Goal: Find specific page/section: Find specific page/section

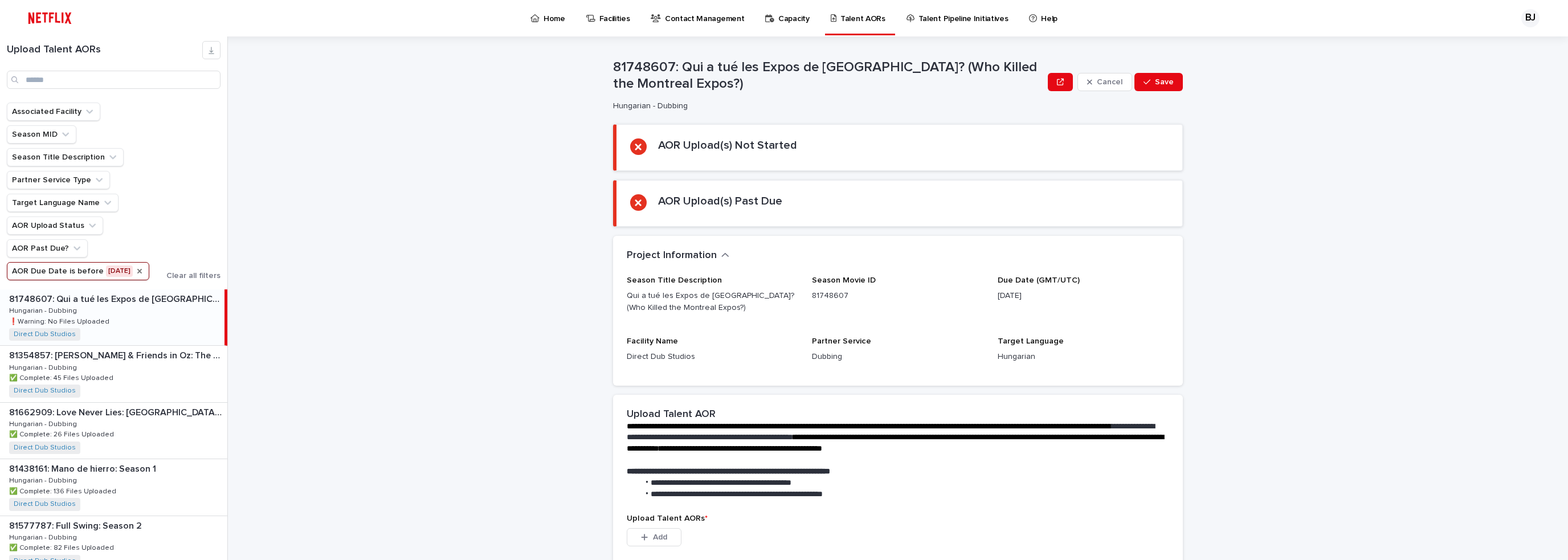
click at [135, 266] on icon "AOR Due Date" at bounding box center [139, 271] width 9 height 9
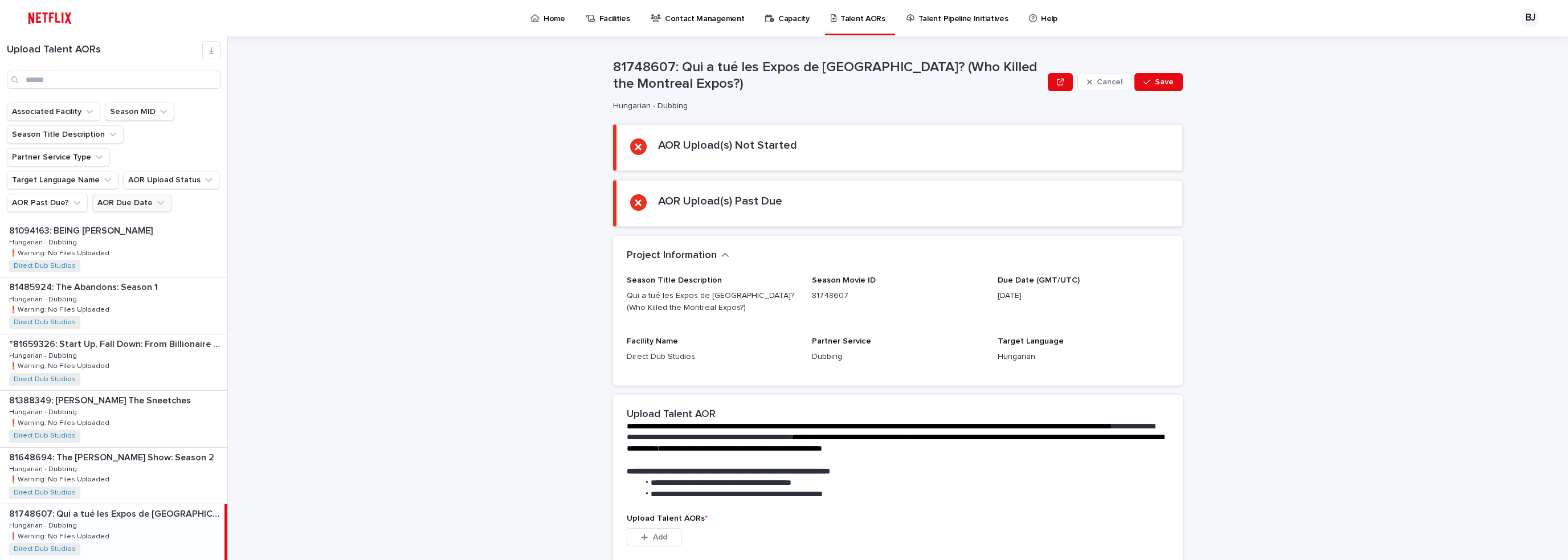
click at [158, 197] on icon "AOR Due Date" at bounding box center [160, 202] width 11 height 11
click at [130, 206] on p "is before" at bounding box center [118, 206] width 34 height 10
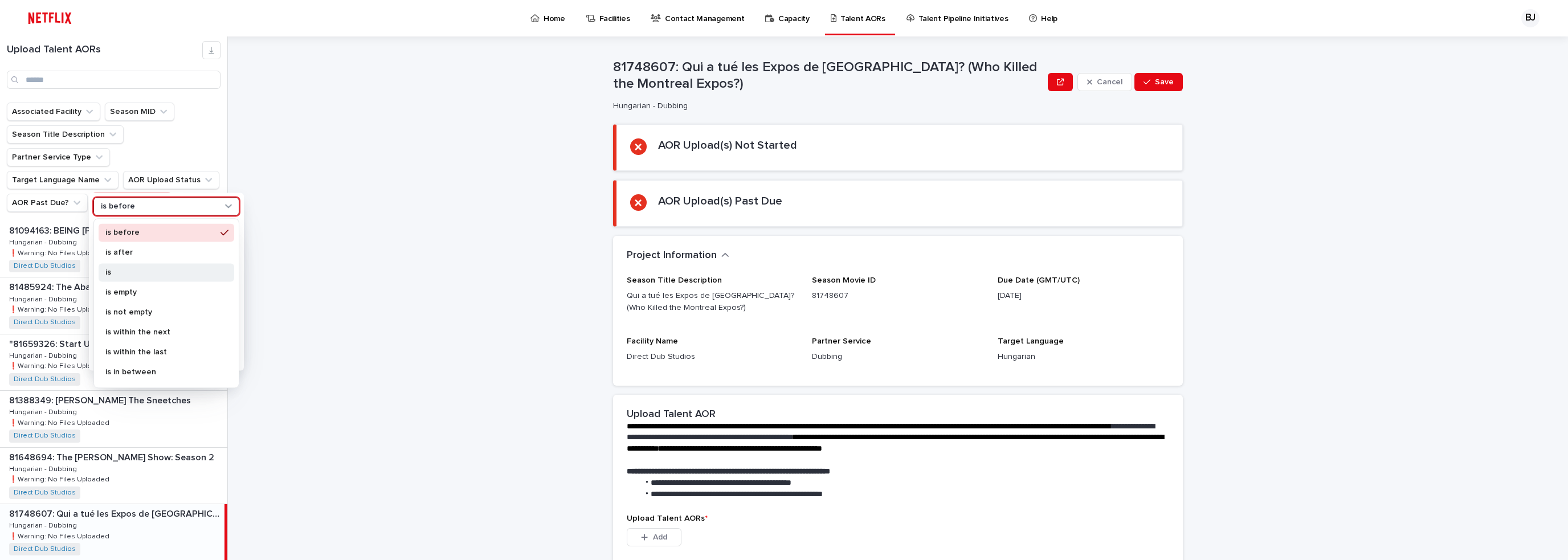
click at [126, 271] on p "is" at bounding box center [161, 272] width 111 height 8
click at [135, 336] on p "this week" at bounding box center [161, 333] width 121 height 8
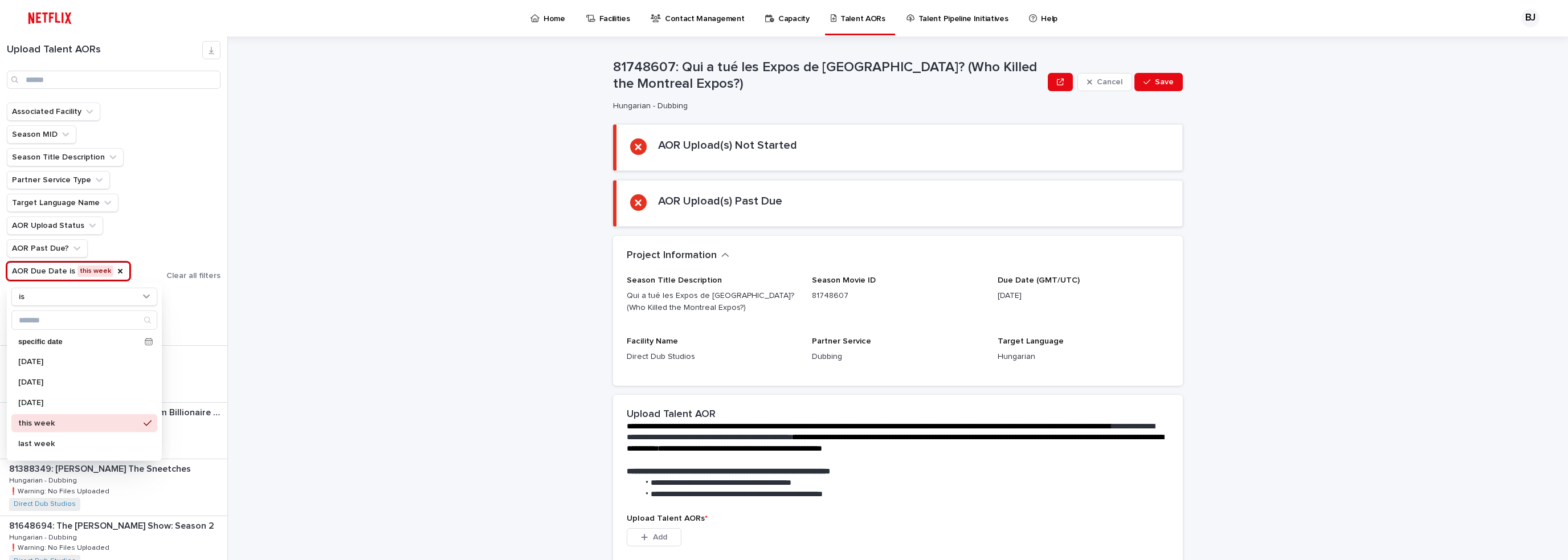
click at [362, 241] on div "**********" at bounding box center [905, 298] width 1327 height 524
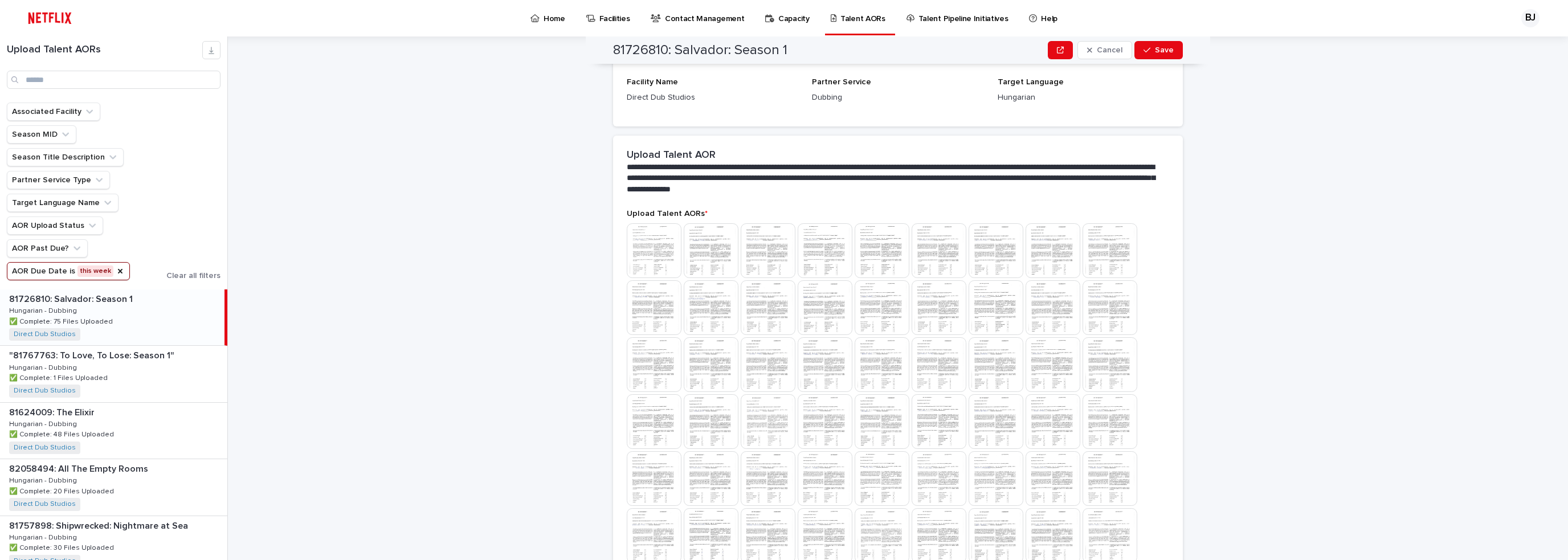
click at [116, 266] on icon "AOR Due Date" at bounding box center [120, 271] width 9 height 9
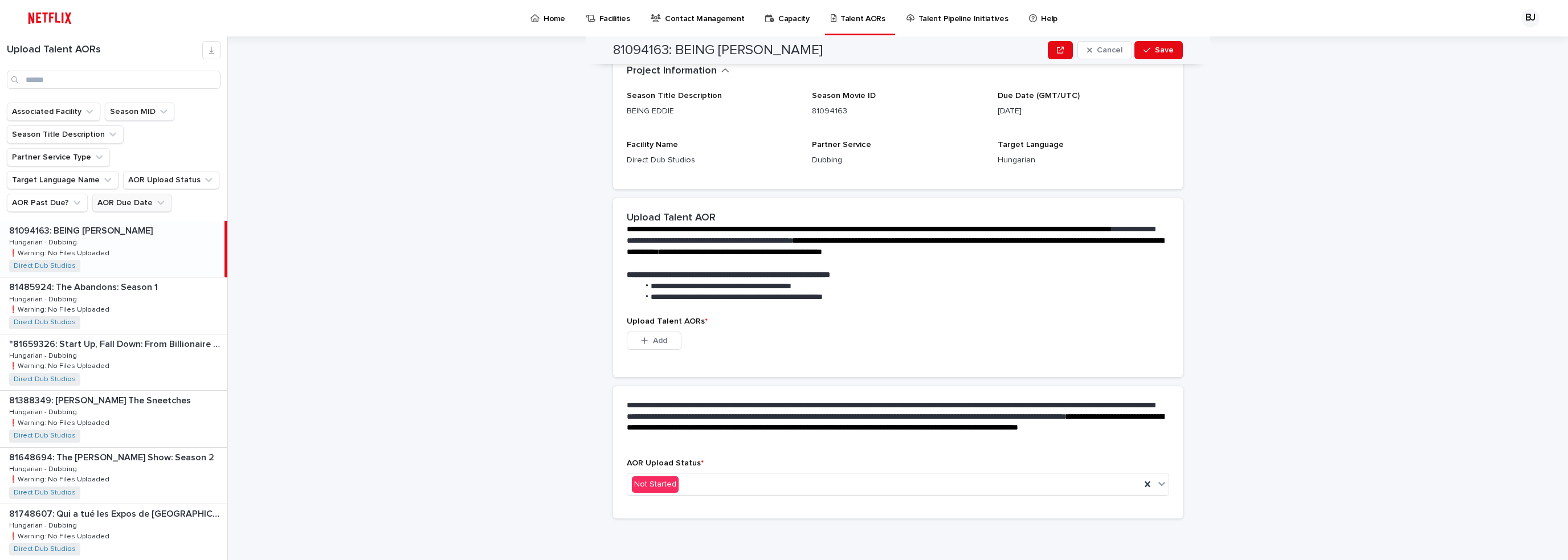
scroll to position [122, 0]
click at [155, 197] on icon "AOR Due Date" at bounding box center [160, 202] width 11 height 11
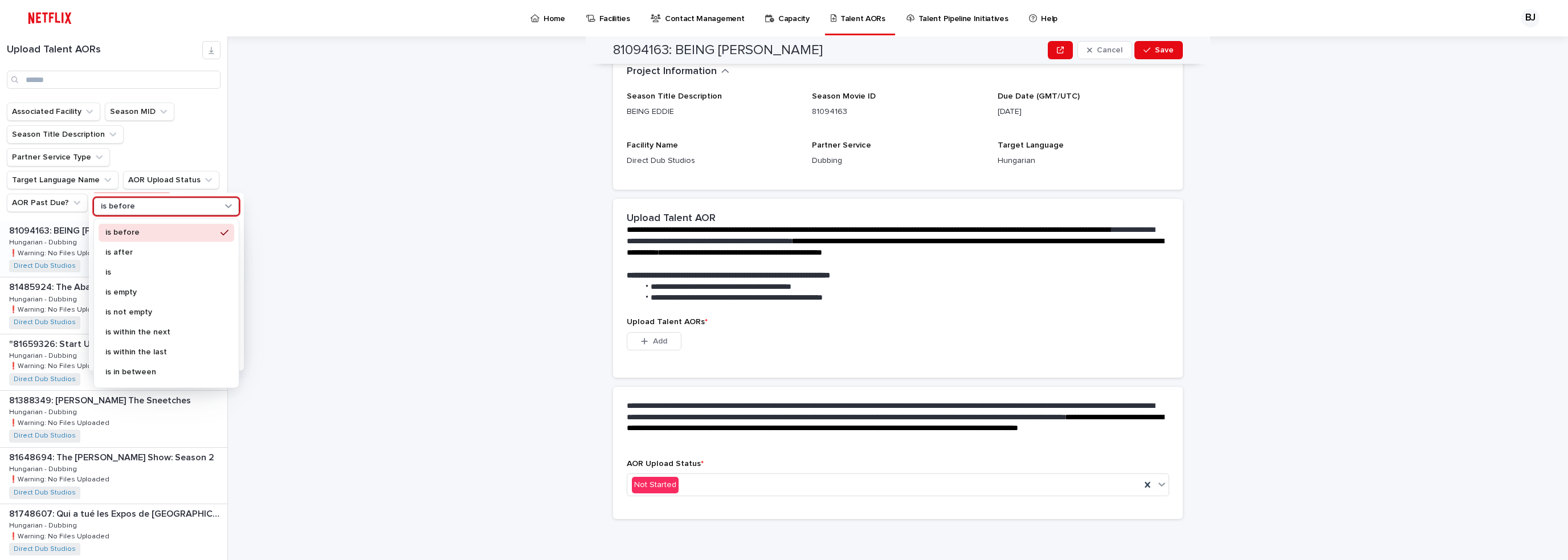
click at [115, 209] on p "is before" at bounding box center [118, 206] width 34 height 10
click at [123, 269] on p "is" at bounding box center [161, 272] width 111 height 8
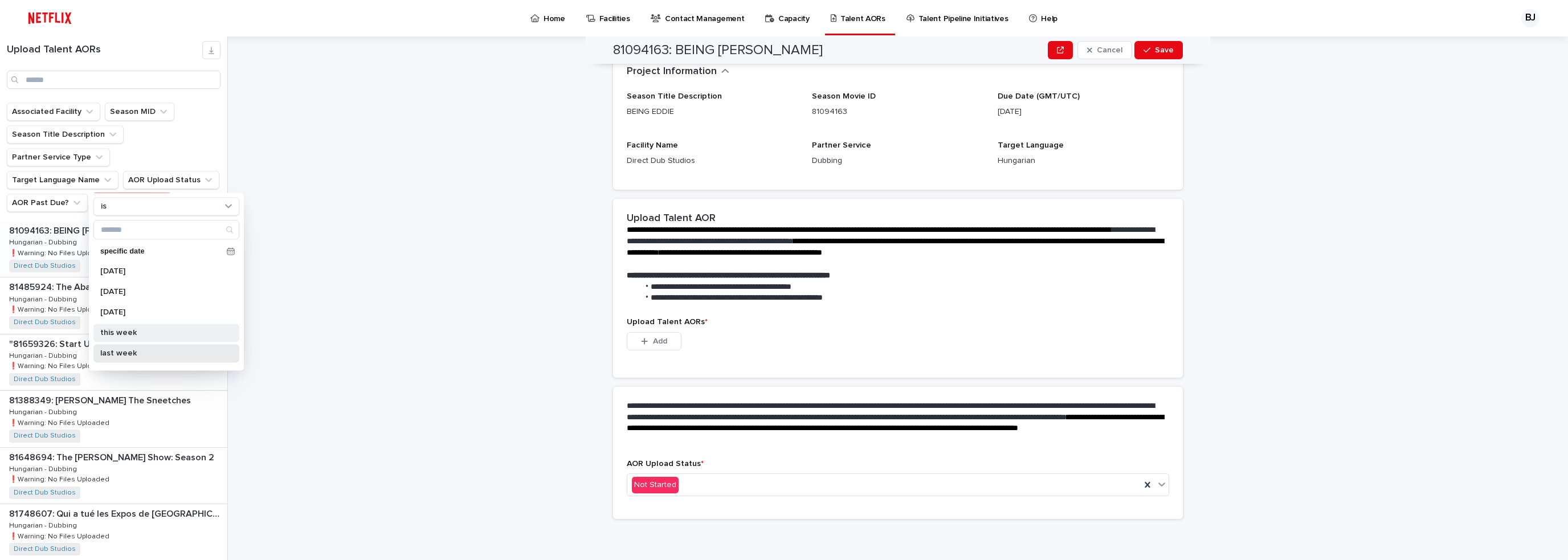
drag, startPoint x: 142, startPoint y: 348, endPoint x: 137, endPoint y: 332, distance: 16.8
click at [137, 332] on div "specific date [DATE] [DATE] [DATE] this week last week next week this quarter l…" at bounding box center [167, 304] width 146 height 123
click at [137, 332] on p "this week" at bounding box center [161, 333] width 121 height 8
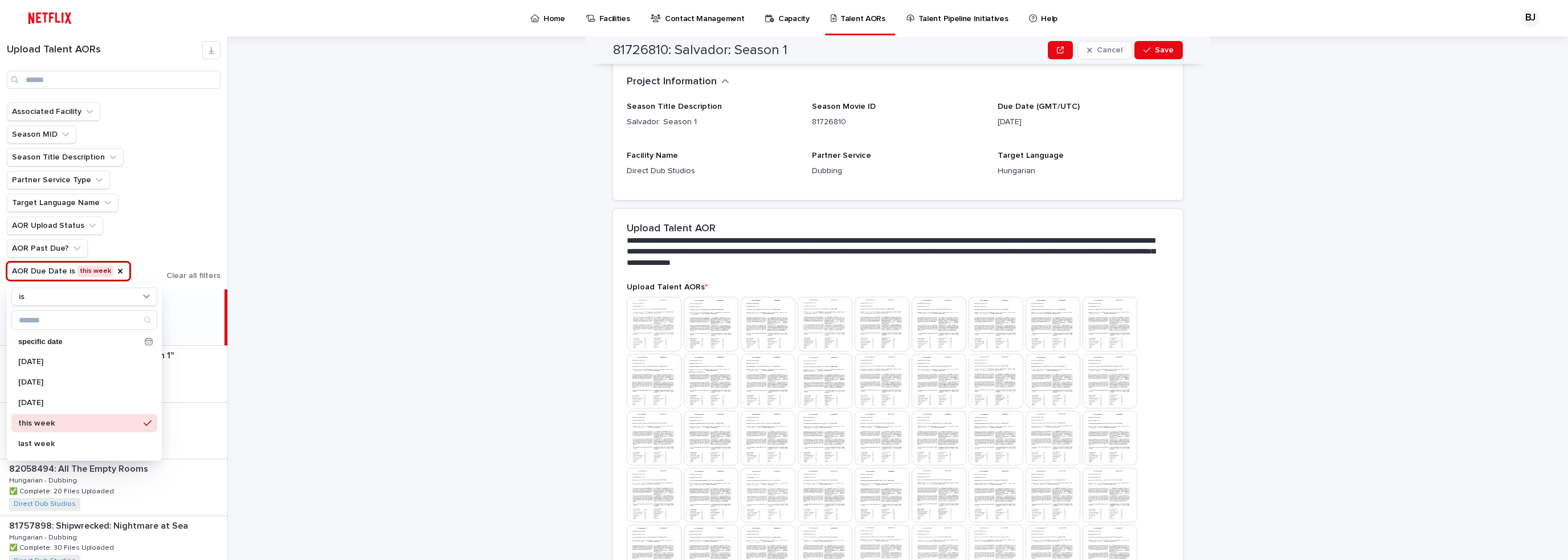
scroll to position [196, 0]
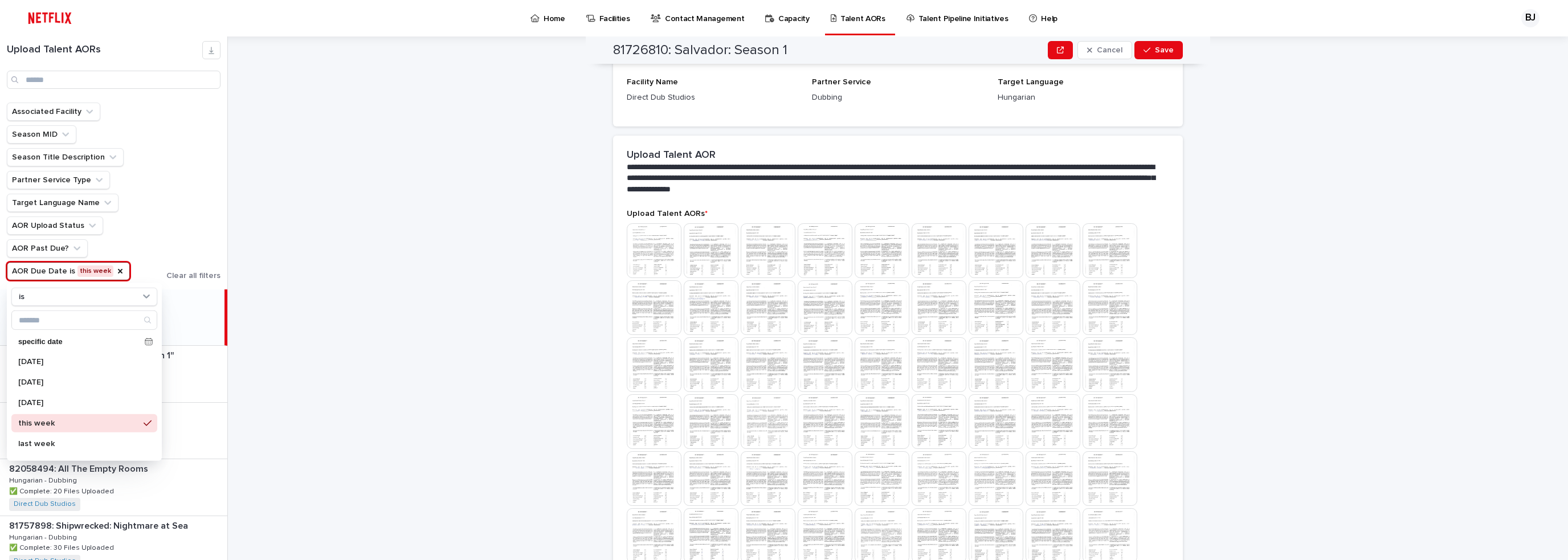
click at [354, 283] on div "**********" at bounding box center [905, 298] width 1327 height 524
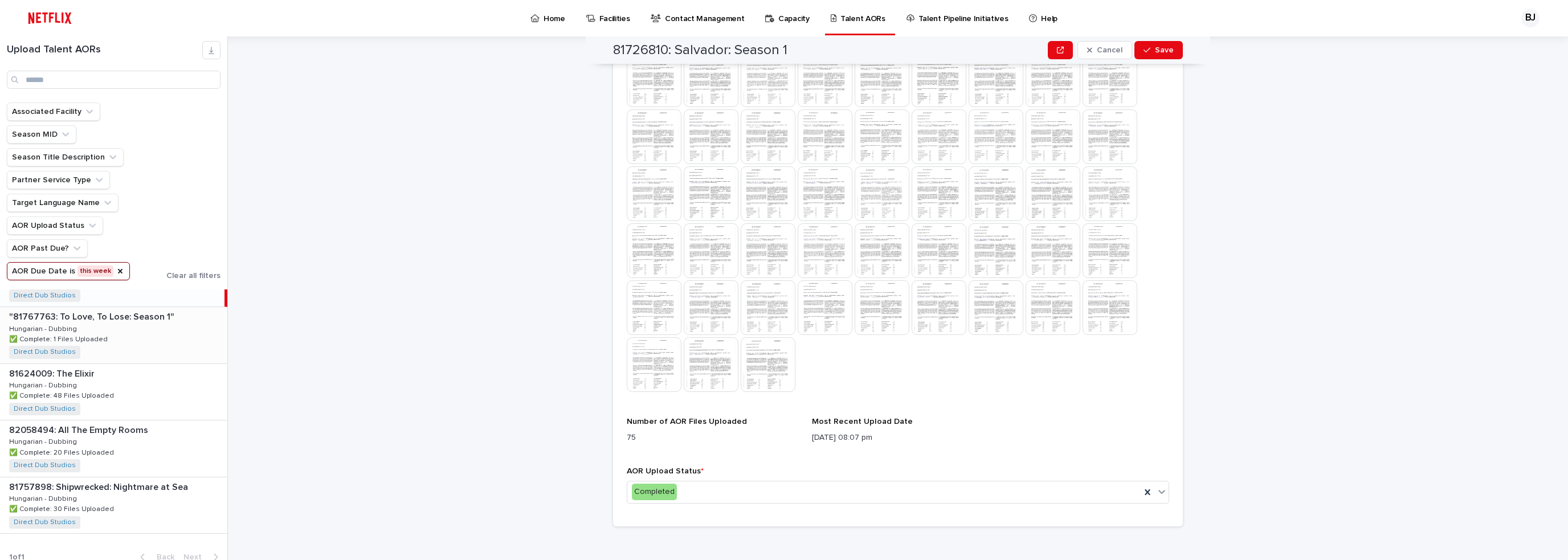
scroll to position [48, 0]
